Goal: Transaction & Acquisition: Purchase product/service

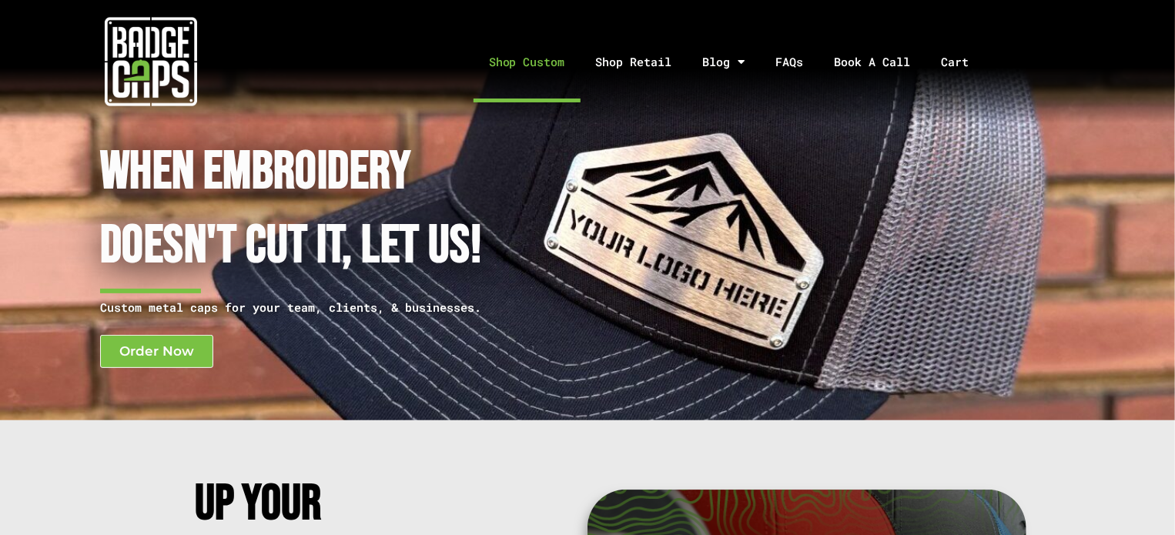
click at [553, 56] on link "Shop Custom" at bounding box center [526, 62] width 107 height 81
click at [150, 339] on link "Order Now" at bounding box center [156, 351] width 113 height 33
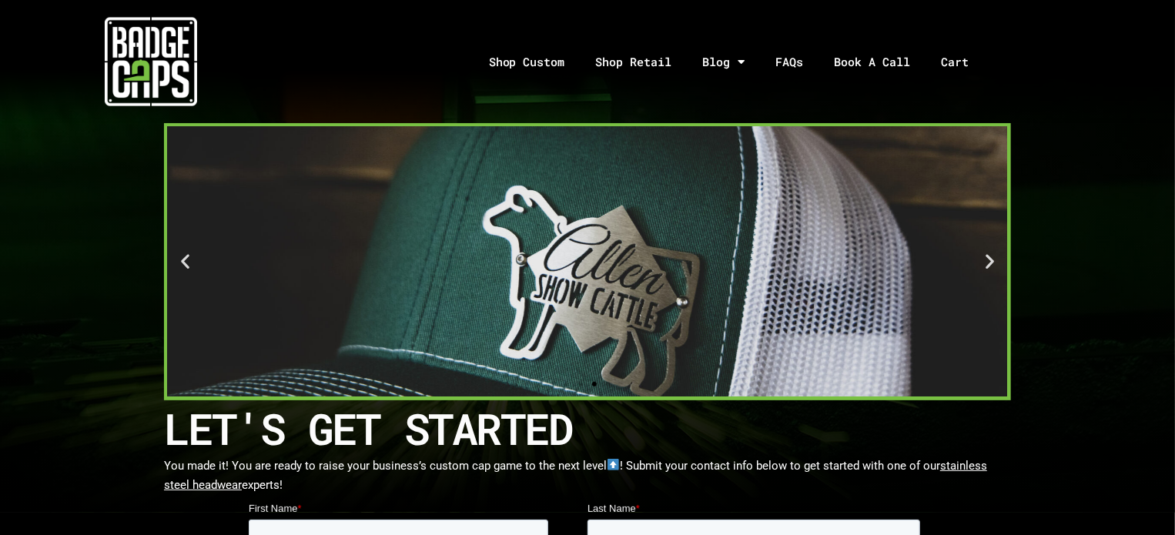
click at [994, 254] on icon "Next slide" at bounding box center [989, 261] width 19 height 19
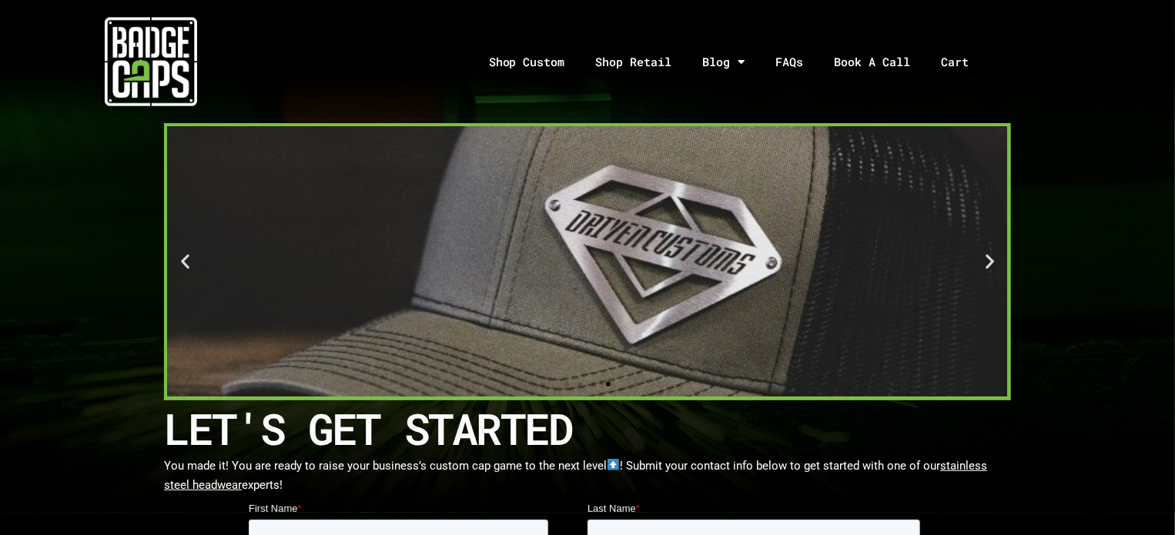
click at [994, 254] on icon "Next slide" at bounding box center [989, 261] width 19 height 19
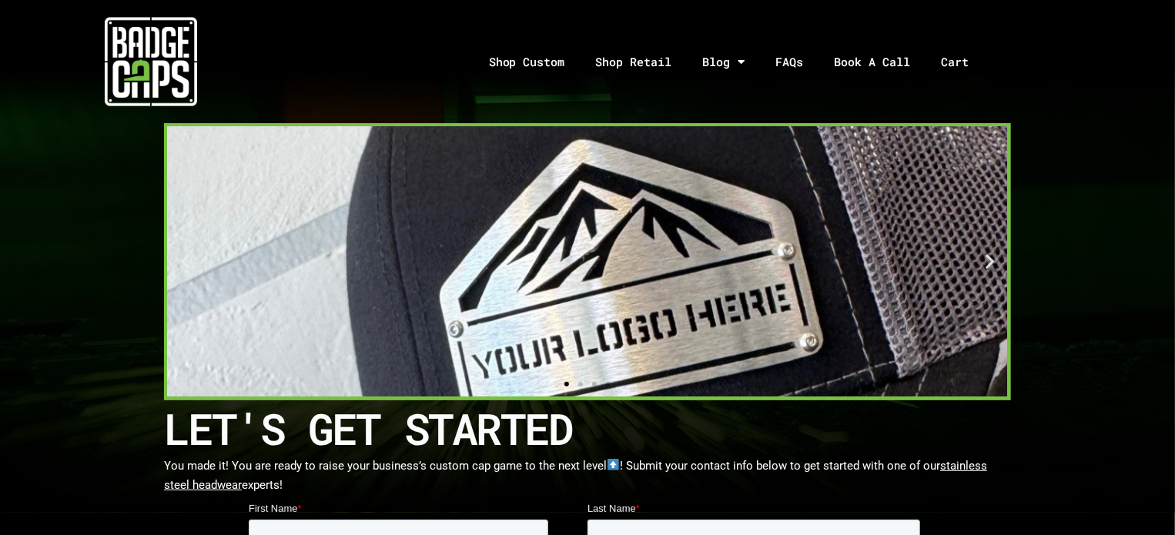
click at [994, 254] on icon "Next slide" at bounding box center [989, 261] width 19 height 19
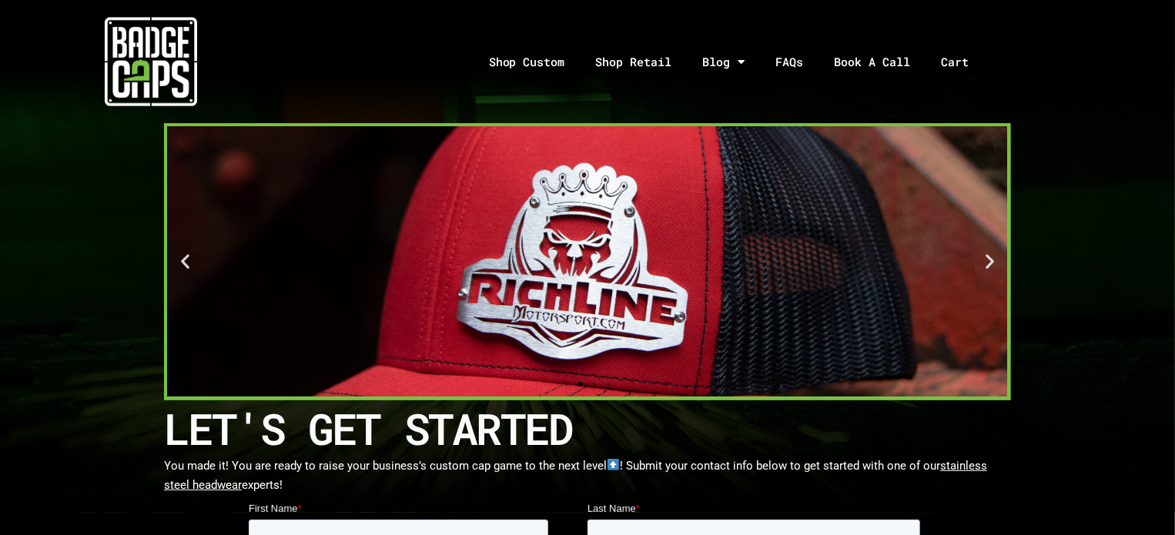
click at [994, 254] on icon "Next slide" at bounding box center [989, 261] width 19 height 19
